Goal: Task Accomplishment & Management: Manage account settings

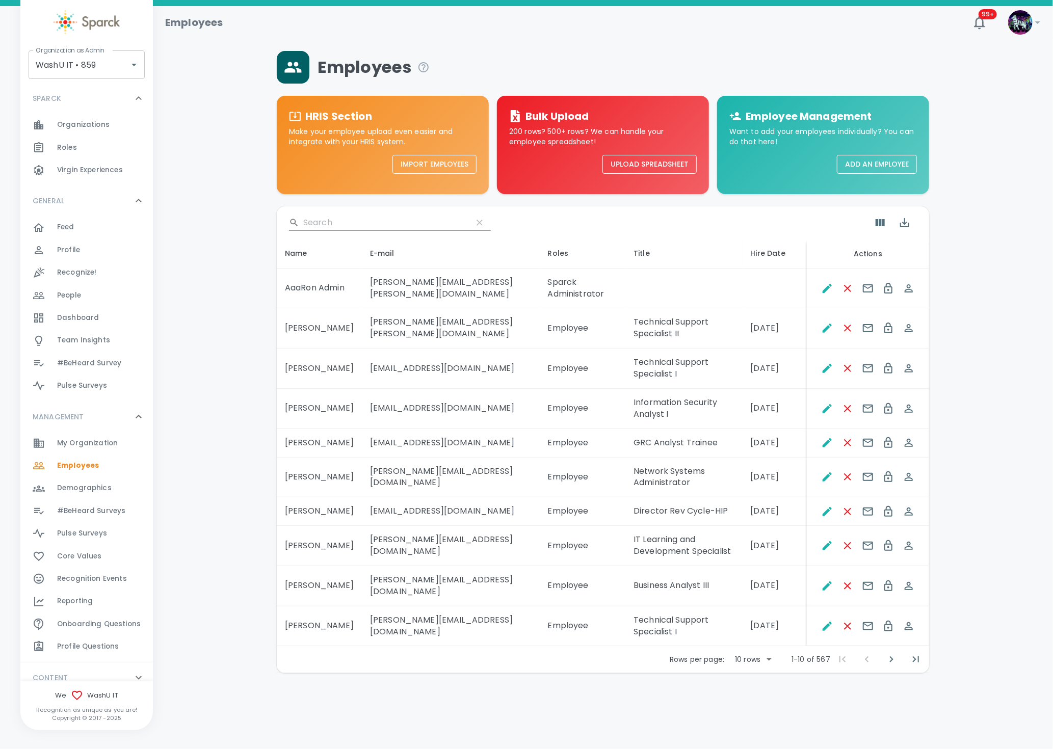
click at [86, 439] on span "My Organization" at bounding box center [87, 443] width 61 height 10
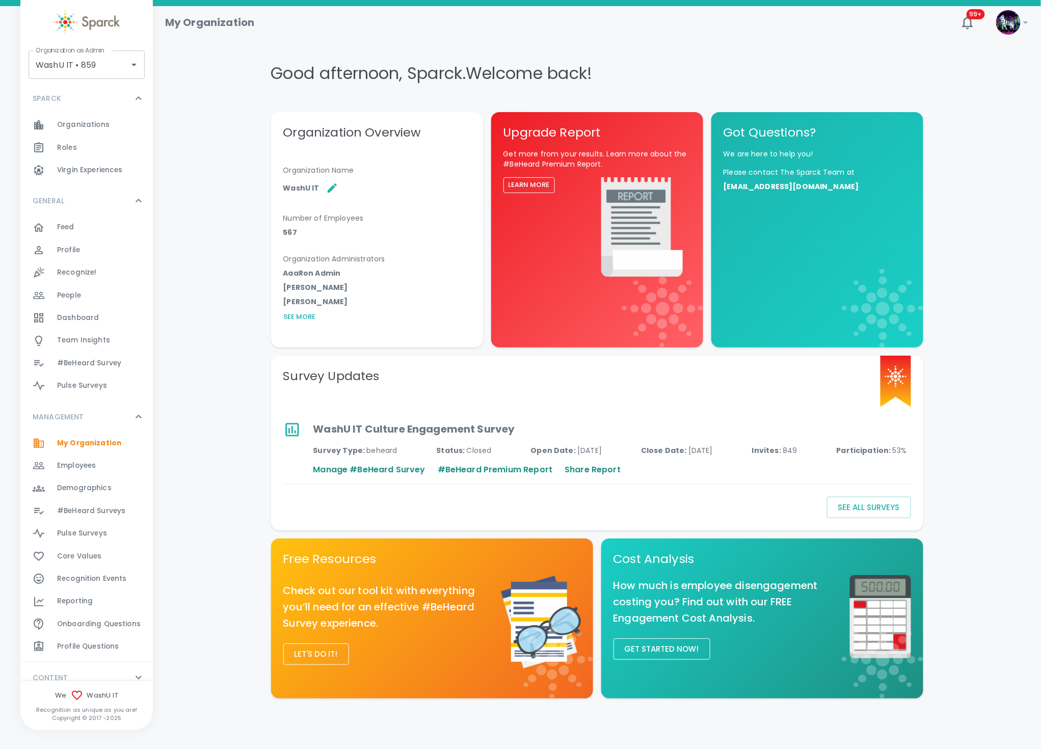
click at [106, 486] on span "Demographics" at bounding box center [84, 488] width 55 height 10
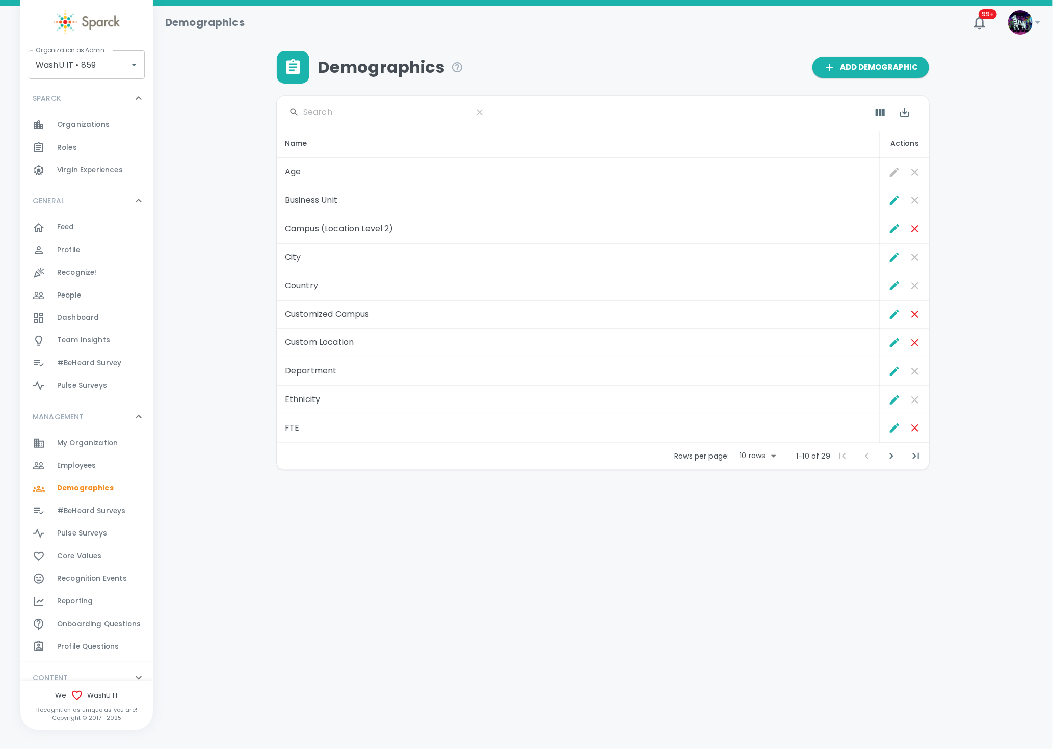
click at [761, 455] on body "Skip Navigation Demographics 99+ ! Organization as Admin WashU IT • 859 Organiz…" at bounding box center [526, 261] width 1053 height 523
click at [751, 537] on li "50" at bounding box center [756, 532] width 47 height 18
type input "50"
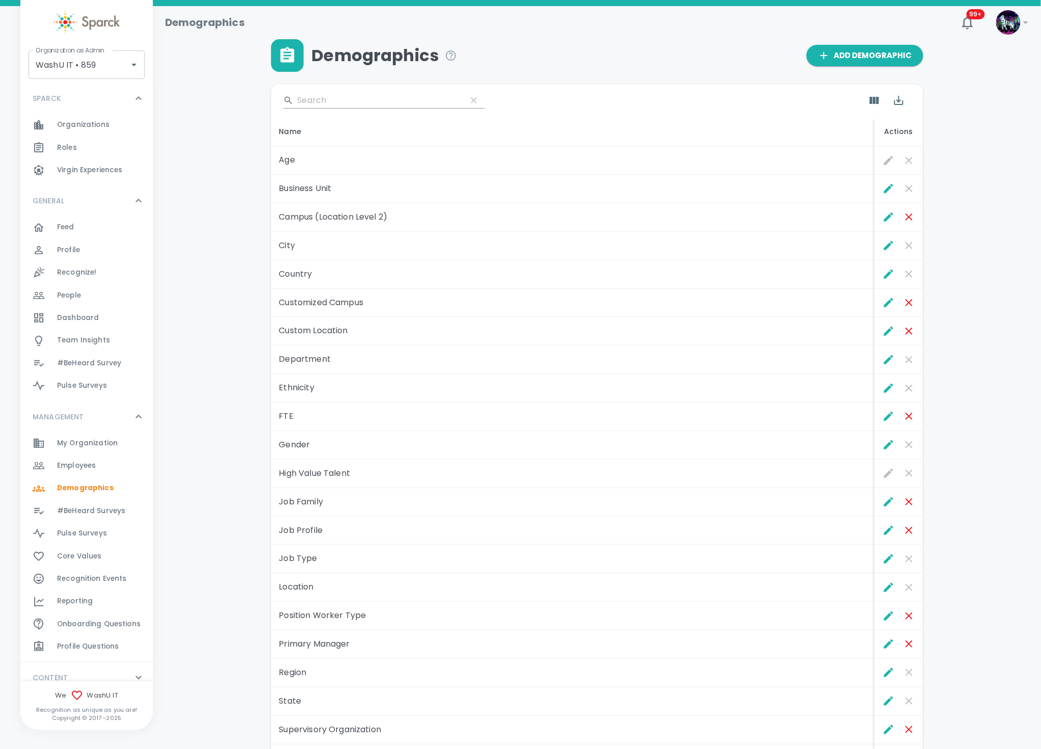
scroll to position [11, 0]
click at [886, 218] on icon "Edit" at bounding box center [888, 217] width 9 height 9
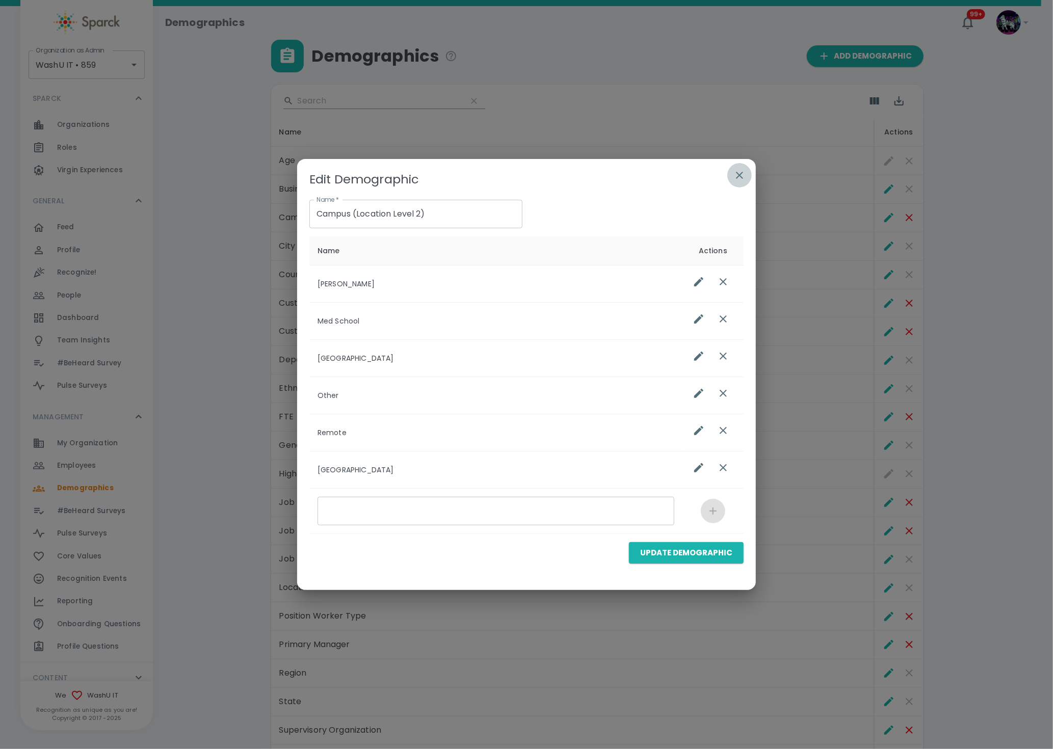
click at [738, 173] on icon "button" at bounding box center [739, 175] width 7 height 7
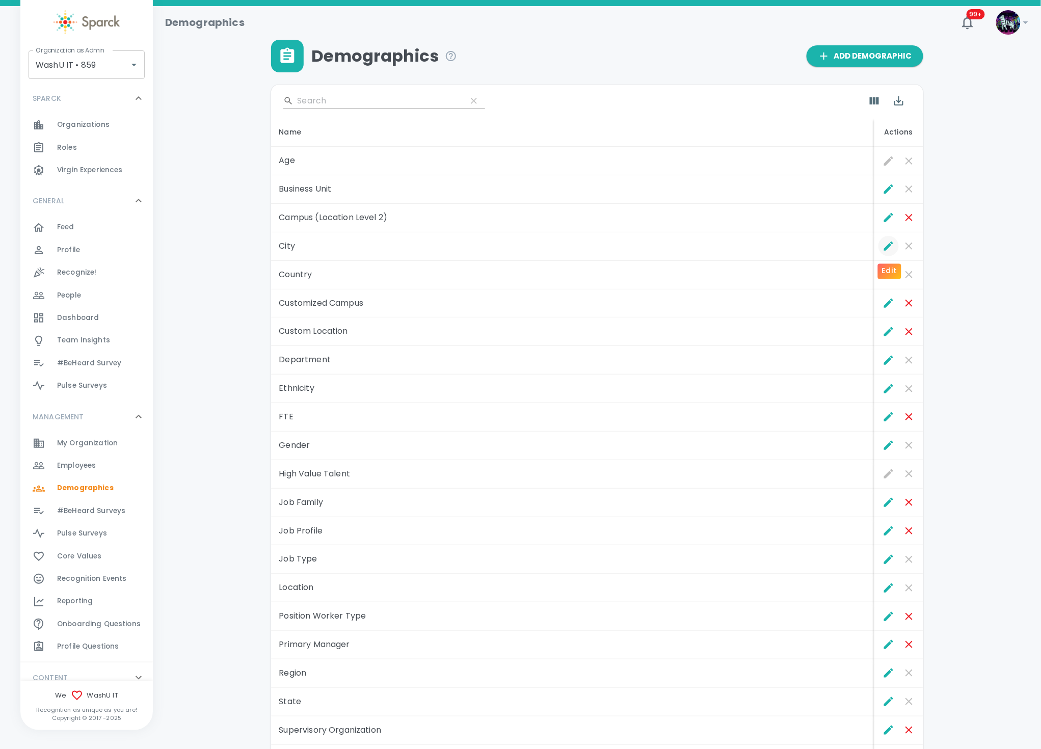
click at [883, 248] on icon "Edit" at bounding box center [889, 246] width 12 height 12
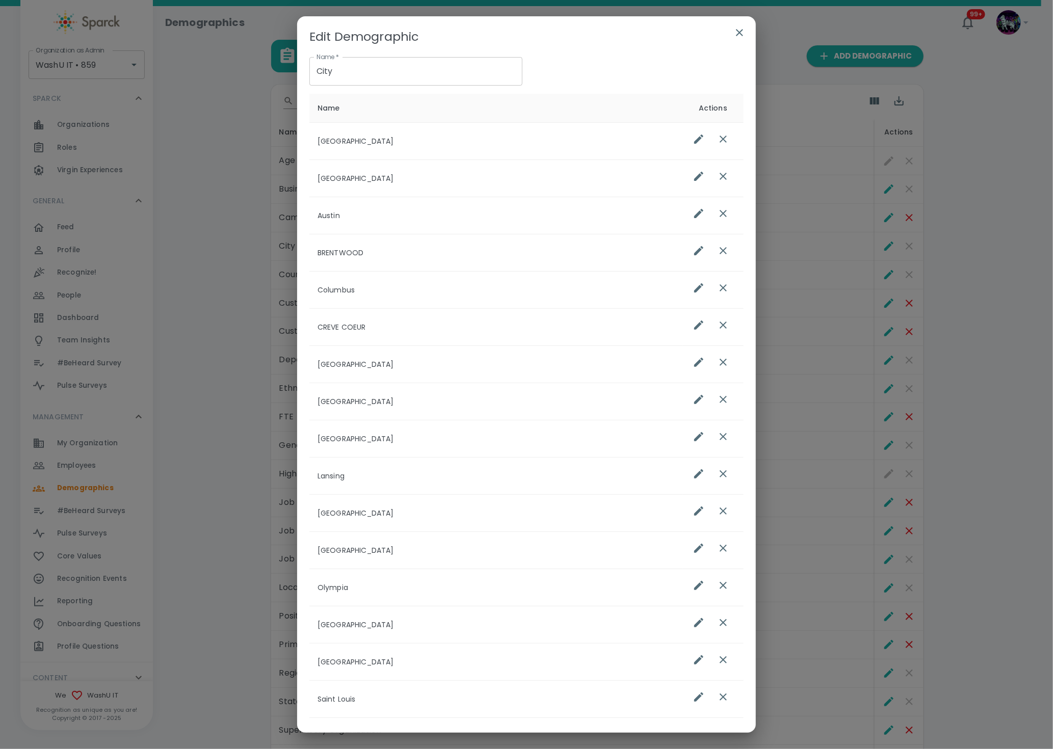
click at [735, 32] on icon "button" at bounding box center [739, 33] width 12 height 12
